Goal: Transaction & Acquisition: Download file/media

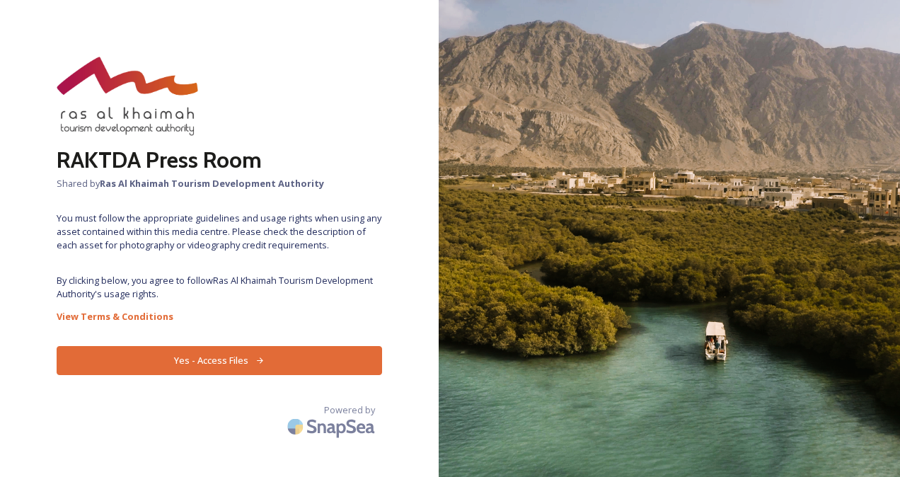
click at [299, 370] on button "Yes - Access Files" at bounding box center [219, 360] width 325 height 29
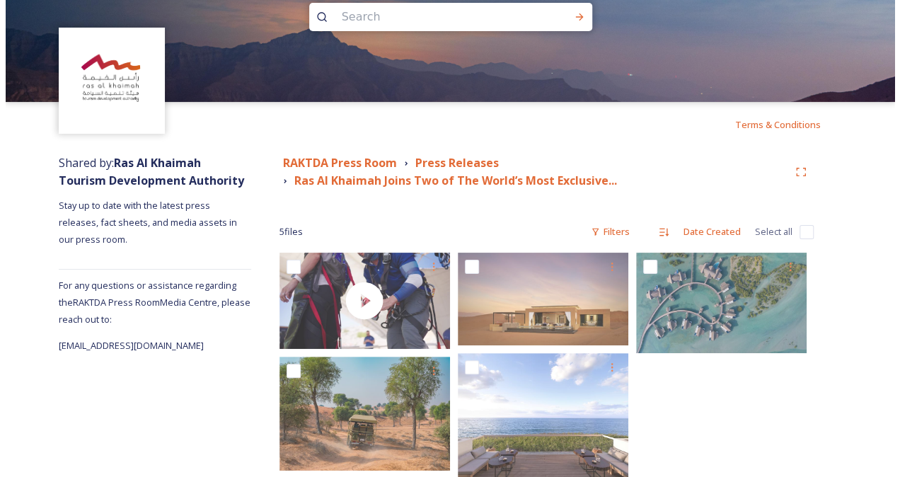
scroll to position [60, 0]
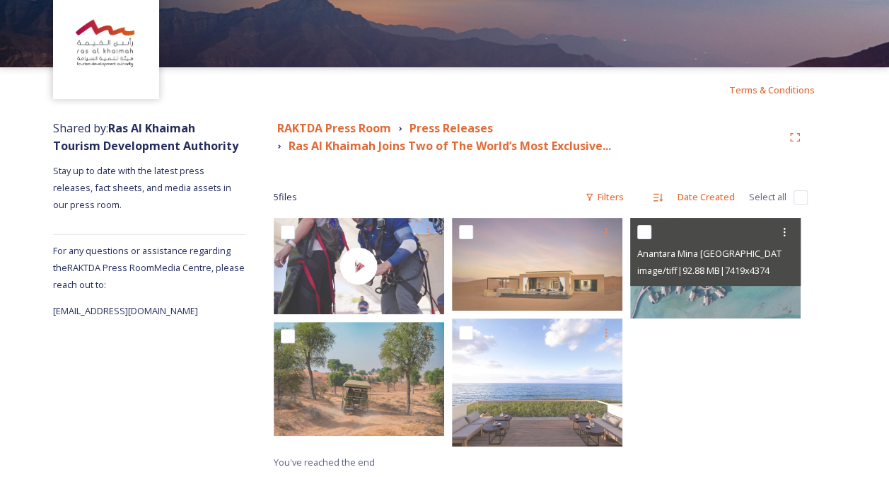
drag, startPoint x: 687, startPoint y: 278, endPoint x: 701, endPoint y: 305, distance: 30.4
click at [701, 305] on img at bounding box center [715, 268] width 171 height 100
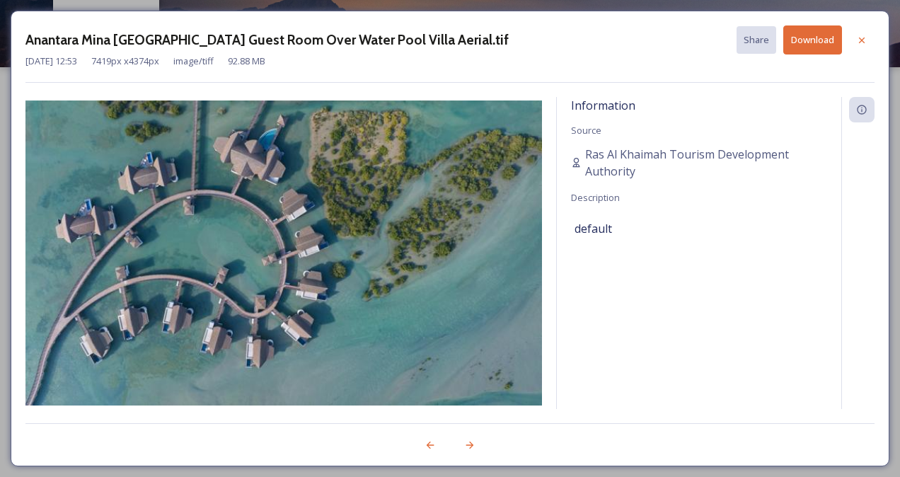
click at [811, 40] on button "Download" at bounding box center [812, 39] width 59 height 29
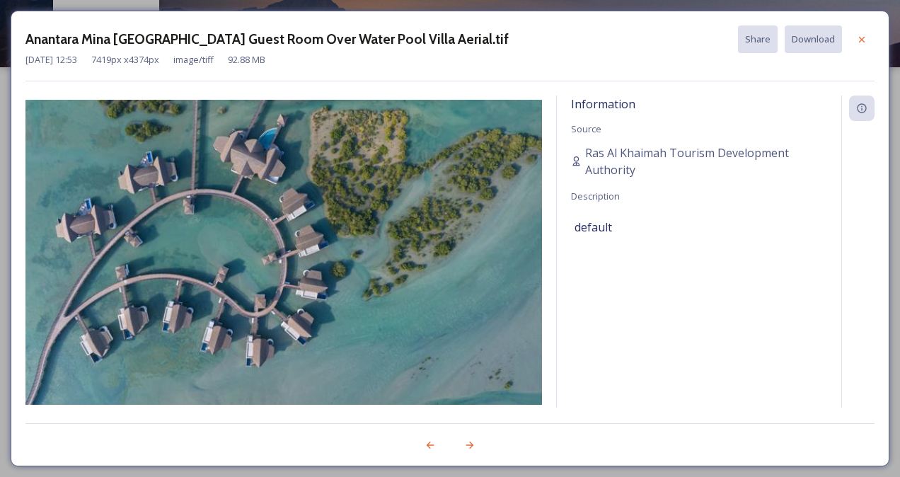
click at [858, 40] on icon at bounding box center [861, 39] width 11 height 11
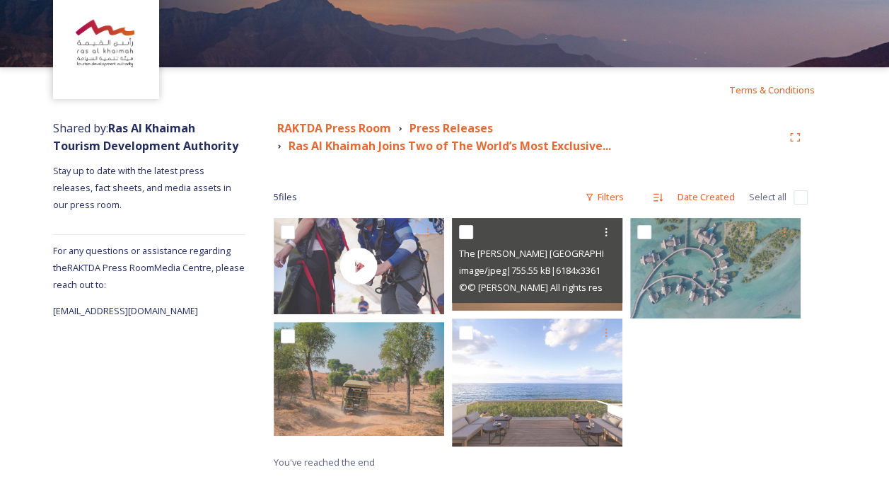
click at [607, 238] on div at bounding box center [606, 231] width 25 height 25
click at [583, 291] on span "Download" at bounding box center [589, 290] width 43 height 13
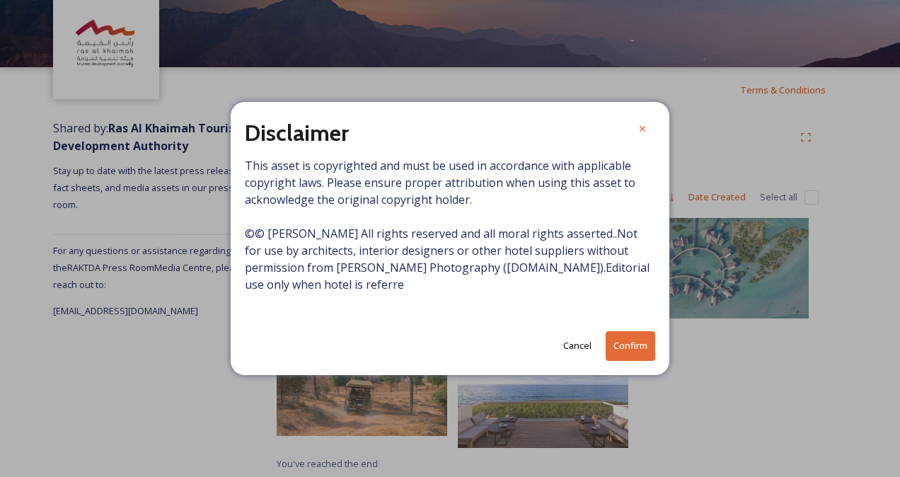
click at [630, 349] on button "Confirm" at bounding box center [631, 345] width 50 height 29
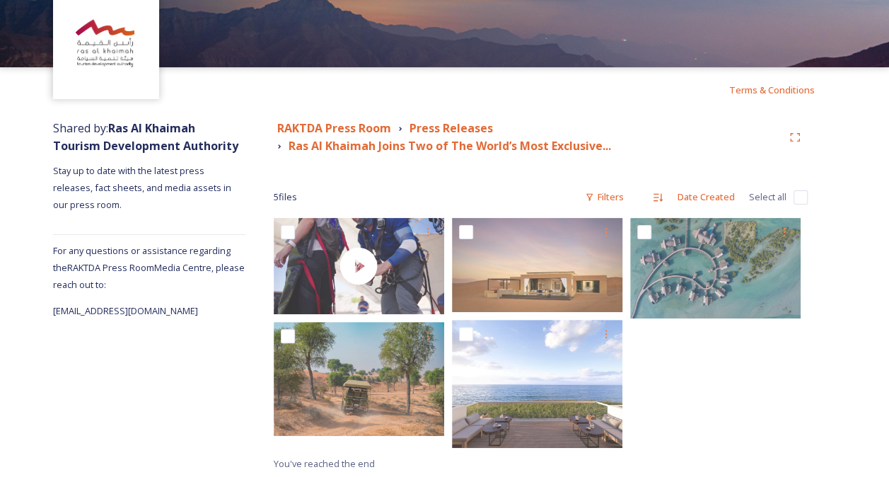
click at [821, 362] on div "RAKTDA Press Room Press Releases Ras Al Khaimah Joins Two of The World’s Most E…" at bounding box center [540, 295] width 591 height 366
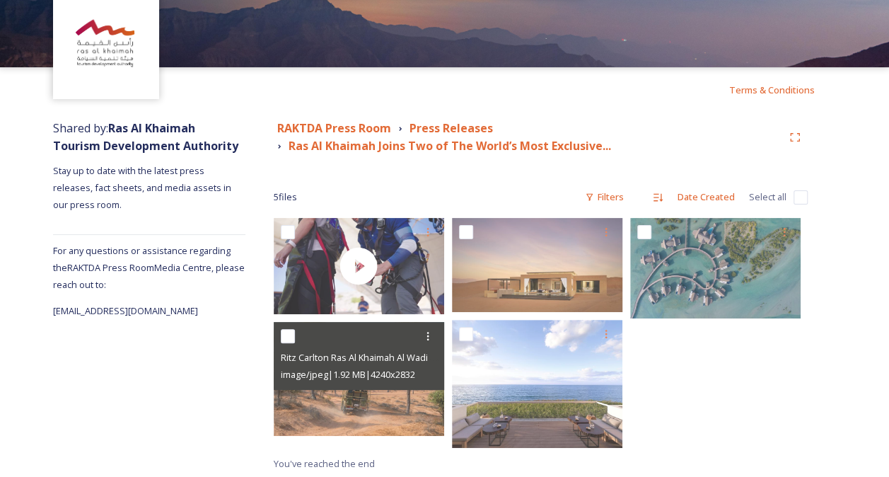
click at [430, 330] on icon at bounding box center [427, 335] width 11 height 11
click at [417, 395] on span "Download" at bounding box center [411, 394] width 43 height 13
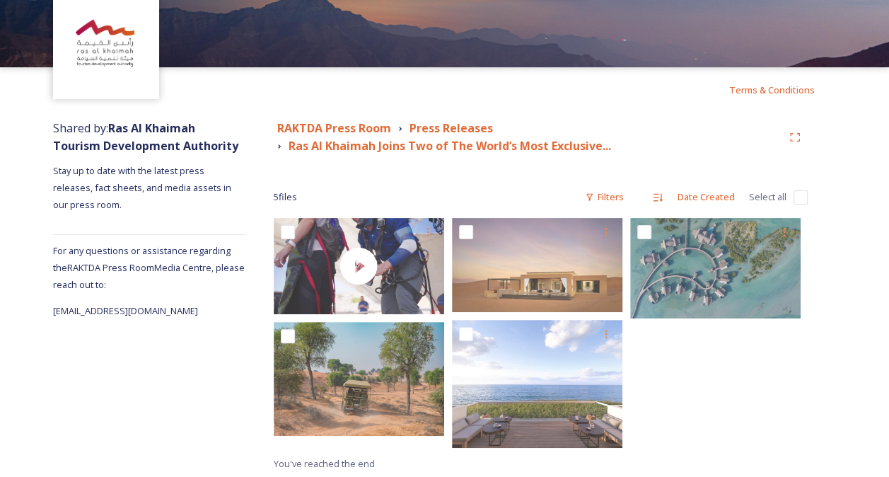
click at [811, 368] on div "RAKTDA Press Room Press Releases Ras Al Khaimah Joins Two of The World’s Most E…" at bounding box center [540, 295] width 591 height 366
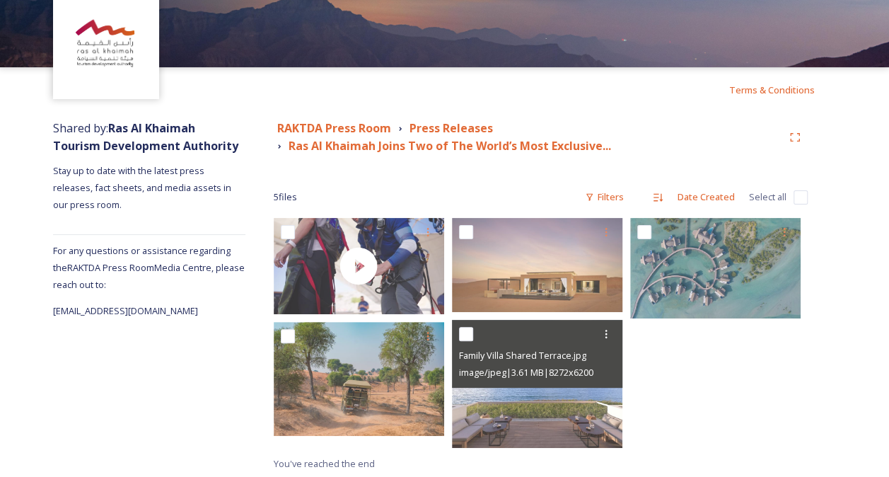
click at [601, 331] on icon at bounding box center [606, 333] width 11 height 11
click at [580, 390] on span "Download" at bounding box center [589, 392] width 43 height 13
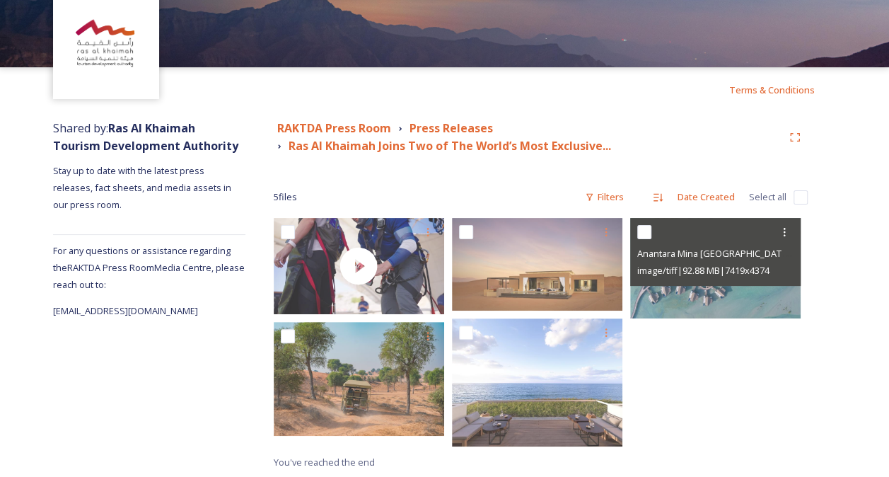
click at [698, 248] on span "Anantara Mina Al Arab Ras Al Khaimah Resort Guest Room Over Water Pool Villa Ae…" at bounding box center [804, 252] width 335 height 13
click at [701, 304] on img at bounding box center [715, 268] width 171 height 100
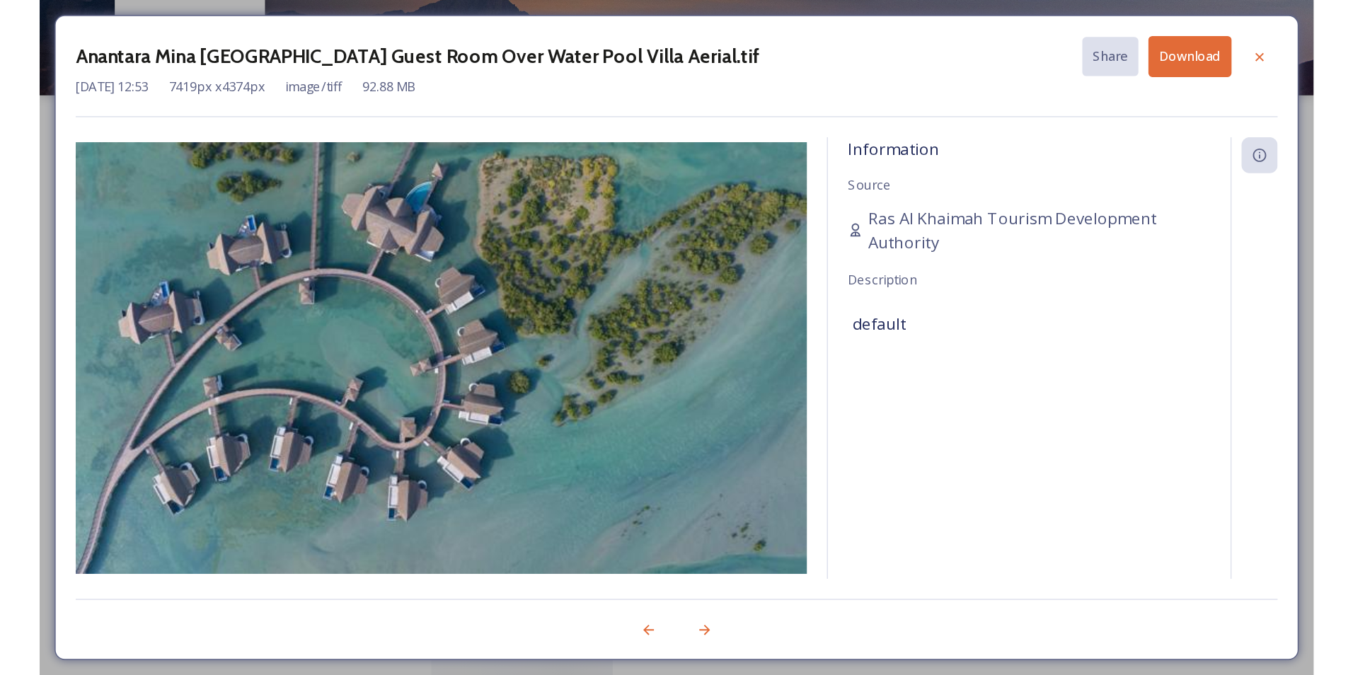
scroll to position [0, 0]
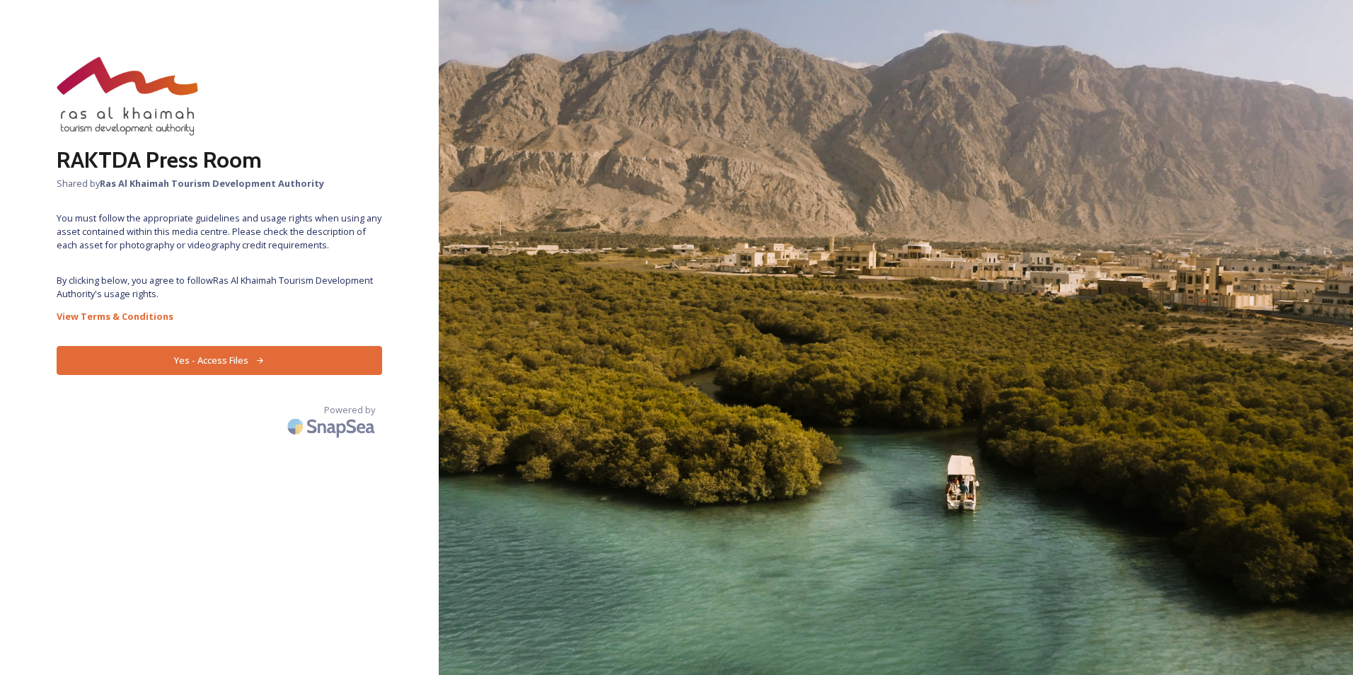
click at [289, 367] on button "Yes - Access Files" at bounding box center [219, 360] width 325 height 29
click at [243, 366] on button "Yes - Access Files" at bounding box center [219, 360] width 325 height 29
